Goal: Navigation & Orientation: Find specific page/section

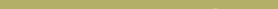
scroll to position [126, 0]
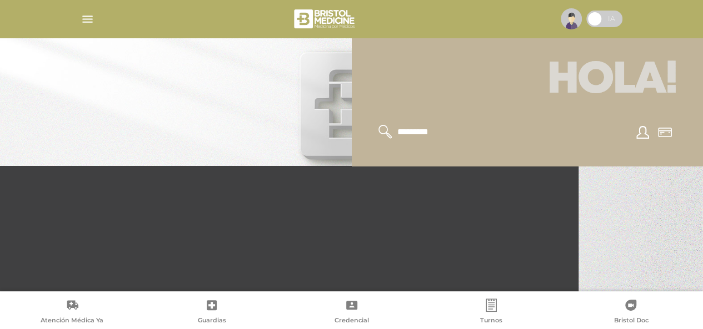
scroll to position [126, 0]
